Goal: Information Seeking & Learning: Learn about a topic

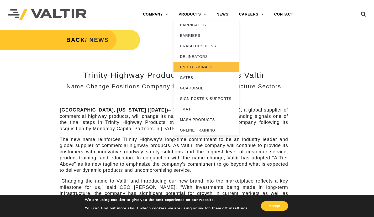
click at [201, 66] on link "END TERMINALS" at bounding box center [207, 67] width 66 height 11
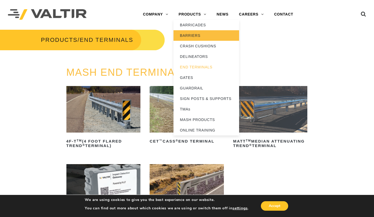
click at [195, 33] on link "BARRIERS" at bounding box center [207, 35] width 66 height 11
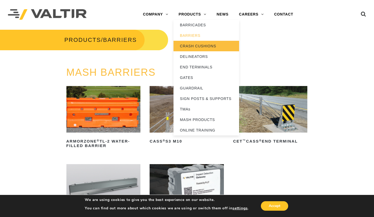
click at [198, 47] on link "CRASH CUSHIONS" at bounding box center [207, 46] width 66 height 11
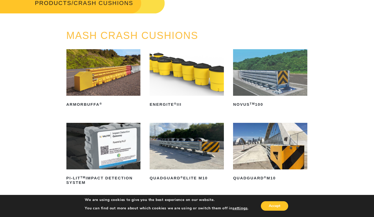
scroll to position [26, 0]
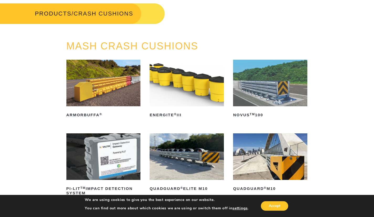
click at [272, 95] on img at bounding box center [270, 83] width 74 height 46
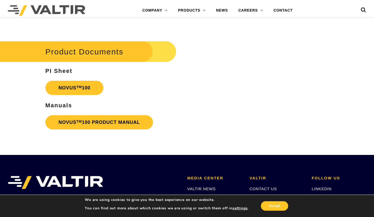
scroll to position [1050, 0]
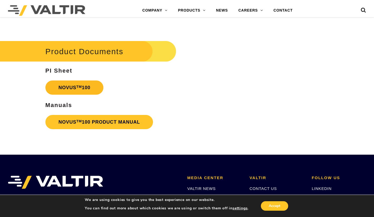
click at [82, 87] on link "NOVUS TM 100" at bounding box center [74, 87] width 58 height 14
